Goal: Find specific page/section: Find specific page/section

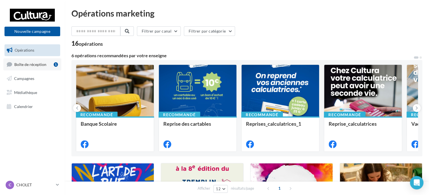
click at [43, 66] on span "Boîte de réception" at bounding box center [30, 64] width 32 height 5
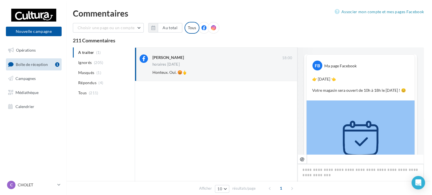
scroll to position [135, 0]
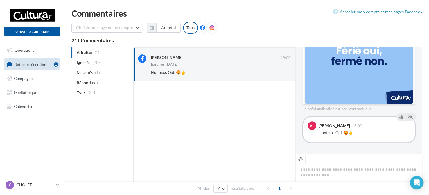
drag, startPoint x: 205, startPoint y: 64, endPoint x: 165, endPoint y: 130, distance: 77.3
click at [165, 130] on div at bounding box center [214, 147] width 163 height 133
click at [408, 118] on icon at bounding box center [410, 117] width 5 height 4
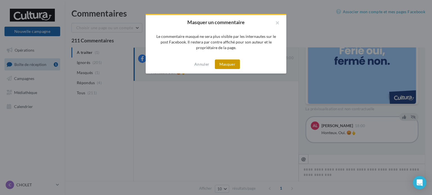
click at [232, 67] on button "Masquer" at bounding box center [227, 65] width 25 height 10
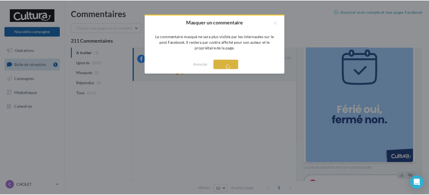
scroll to position [76, 0]
